Goal: Information Seeking & Learning: Learn about a topic

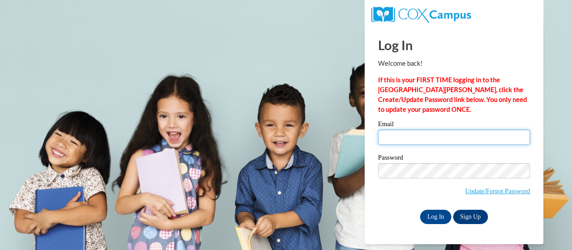
click at [394, 139] on input "Email" at bounding box center [454, 137] width 152 height 15
type input "wevans10@student.clayton.edu"
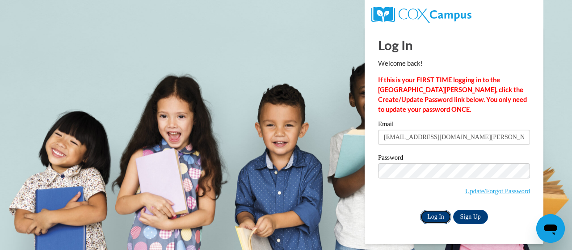
click at [435, 215] on input "Log In" at bounding box center [435, 217] width 31 height 14
click at [431, 218] on input "Log In" at bounding box center [435, 217] width 31 height 14
click at [438, 215] on input "Log In" at bounding box center [435, 217] width 31 height 14
click at [436, 221] on input "Log In" at bounding box center [435, 217] width 31 height 14
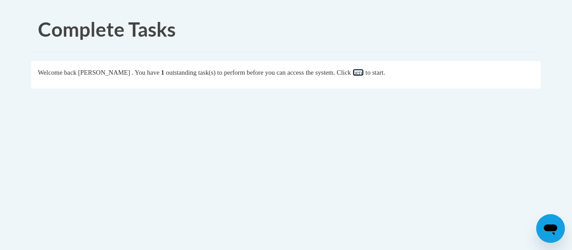
click at [364, 73] on link "here" at bounding box center [358, 72] width 11 height 7
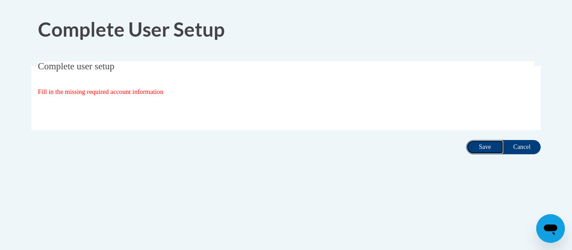
click at [493, 146] on input "Save" at bounding box center [485, 147] width 38 height 14
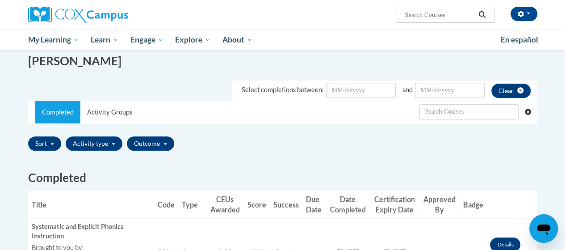
scroll to position [131, 0]
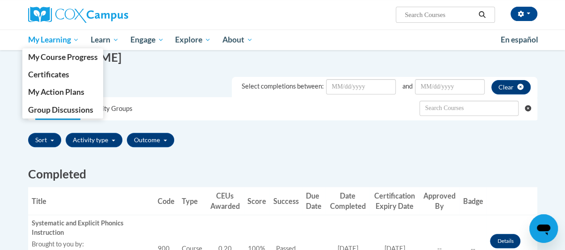
click at [67, 46] on link "My Learning" at bounding box center [53, 39] width 63 height 21
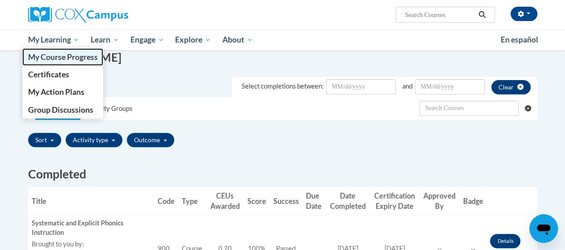
click at [43, 57] on span "My Course Progress" at bounding box center [63, 56] width 70 height 9
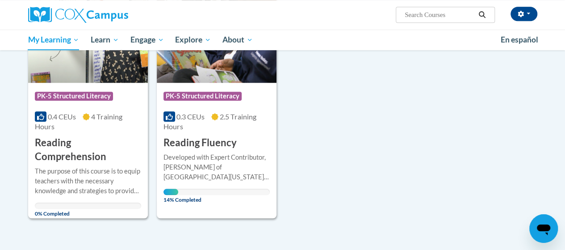
scroll to position [417, 0]
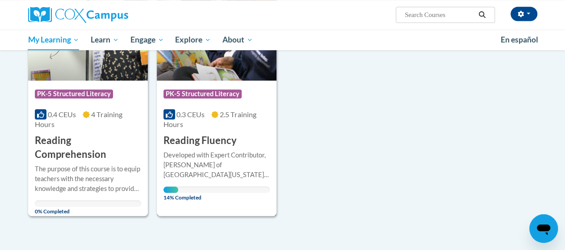
click at [228, 141] on h3 "Reading Fluency" at bounding box center [200, 141] width 73 height 14
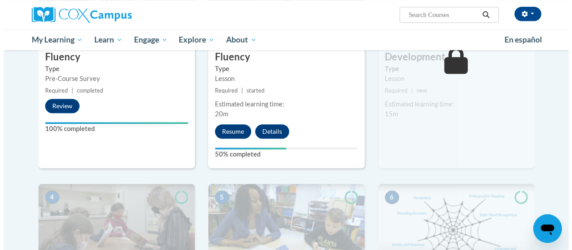
scroll to position [297, 0]
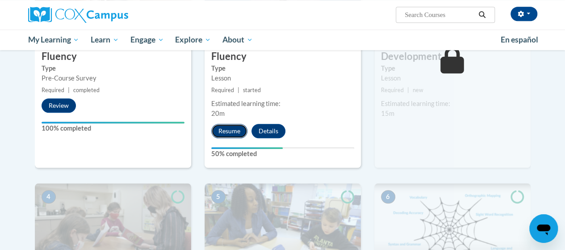
click at [240, 124] on button "Resume" at bounding box center [229, 131] width 36 height 14
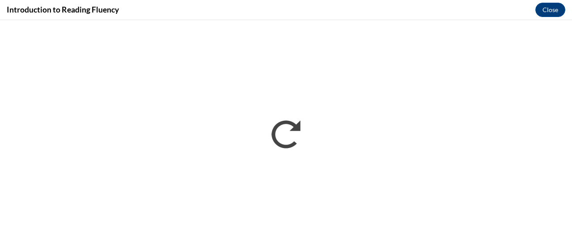
scroll to position [0, 0]
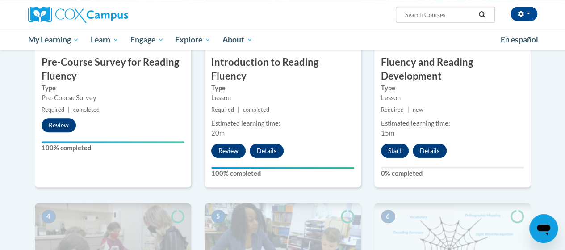
scroll to position [278, 0]
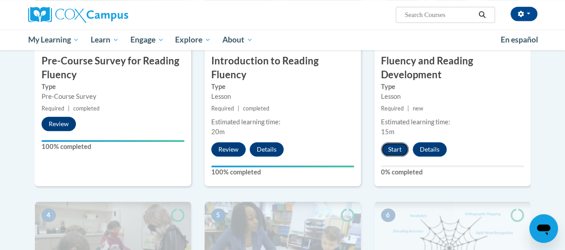
click at [387, 145] on button "Start" at bounding box center [395, 149] width 28 height 14
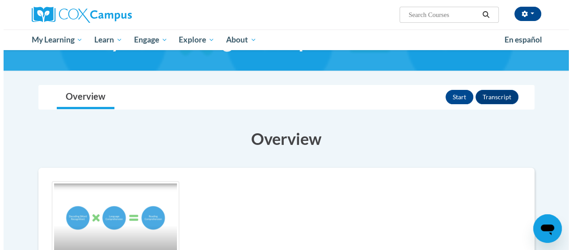
scroll to position [48, 0]
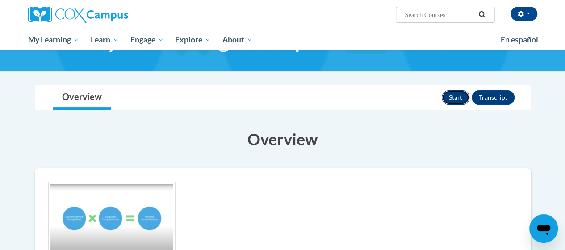
click at [446, 100] on button "Start" at bounding box center [456, 97] width 28 height 14
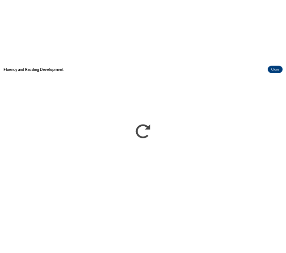
scroll to position [0, 0]
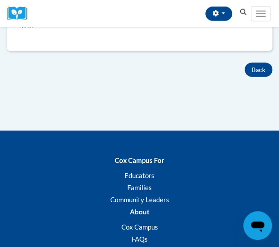
scroll to position [511, 0]
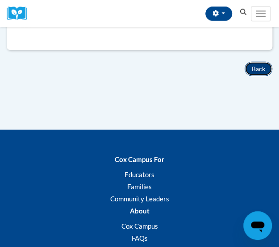
click at [260, 66] on button "Back" at bounding box center [259, 69] width 28 height 14
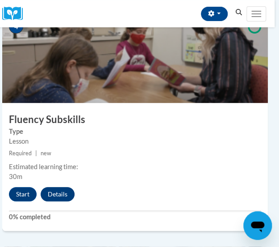
scroll to position [890, 4]
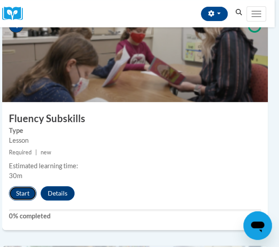
click at [24, 193] on button "Start" at bounding box center [23, 193] width 28 height 14
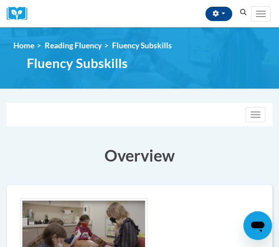
drag, startPoint x: 0, startPoint y: 0, endPoint x: 214, endPoint y: 167, distance: 271.6
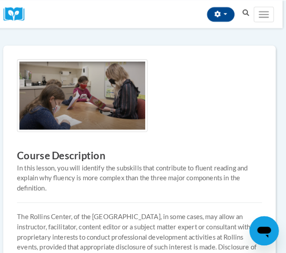
scroll to position [0, 4]
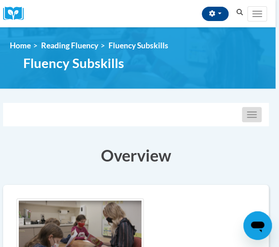
click at [245, 117] on button "Toggle navigation" at bounding box center [252, 114] width 20 height 15
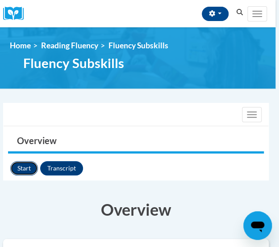
click at [22, 172] on button "Start" at bounding box center [24, 168] width 28 height 14
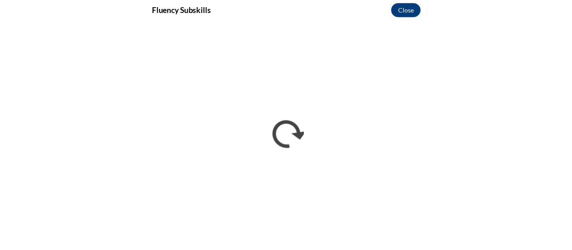
scroll to position [0, 0]
